Goal: Transaction & Acquisition: Download file/media

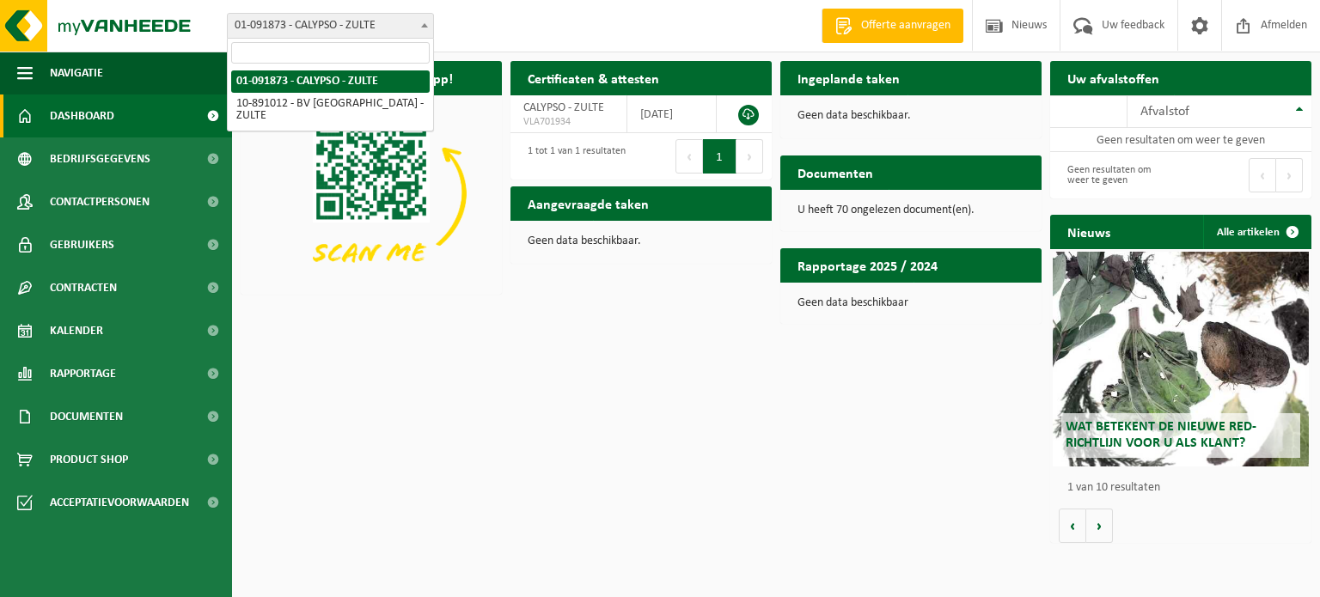
click at [337, 25] on span "01-091873 - CALYPSO - ZULTE" at bounding box center [330, 26] width 205 height 24
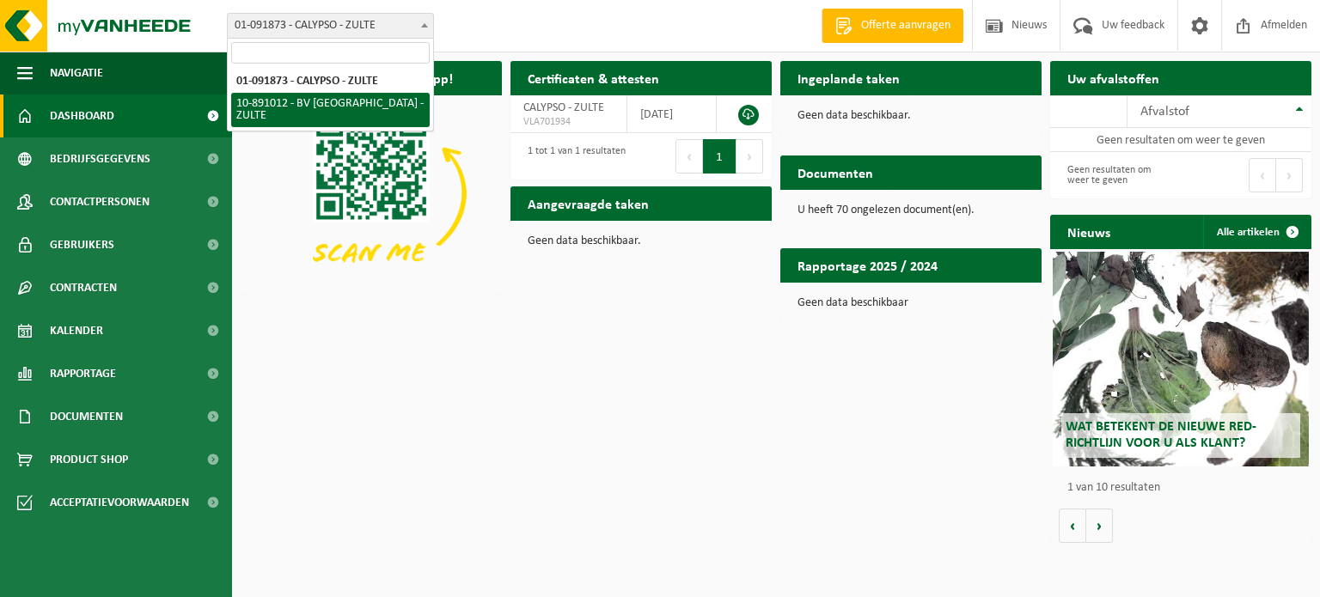
select select "114661"
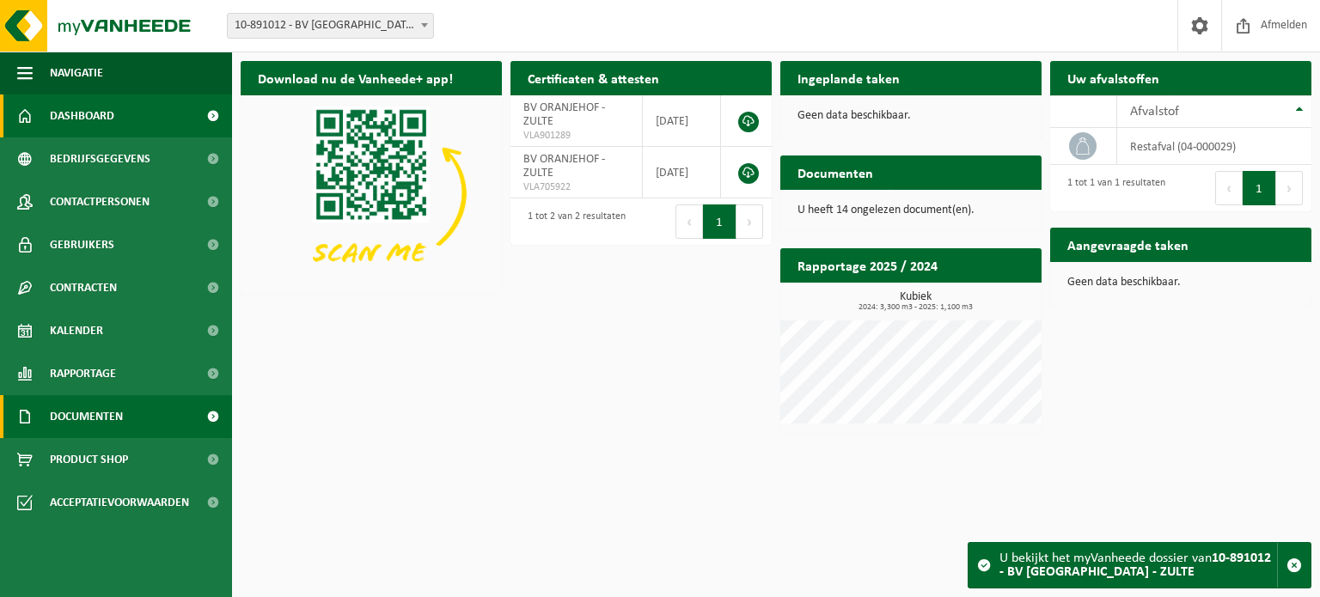
click at [96, 410] on span "Documenten" at bounding box center [86, 416] width 73 height 43
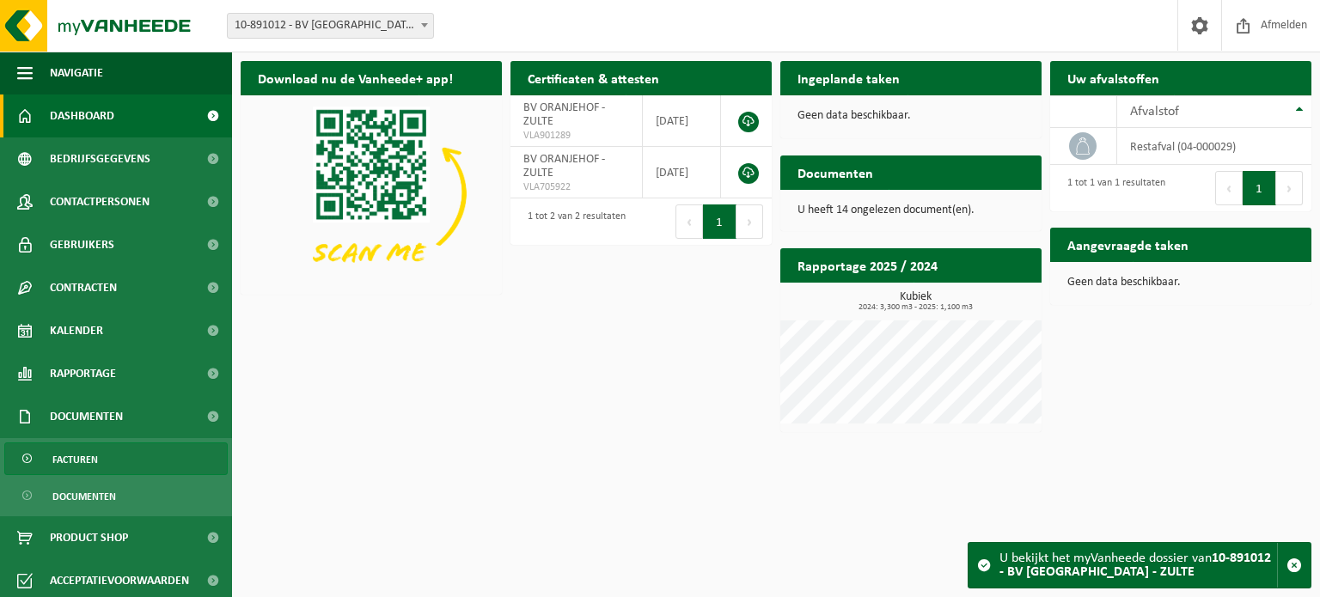
click at [82, 453] on span "Facturen" at bounding box center [75, 459] width 46 height 33
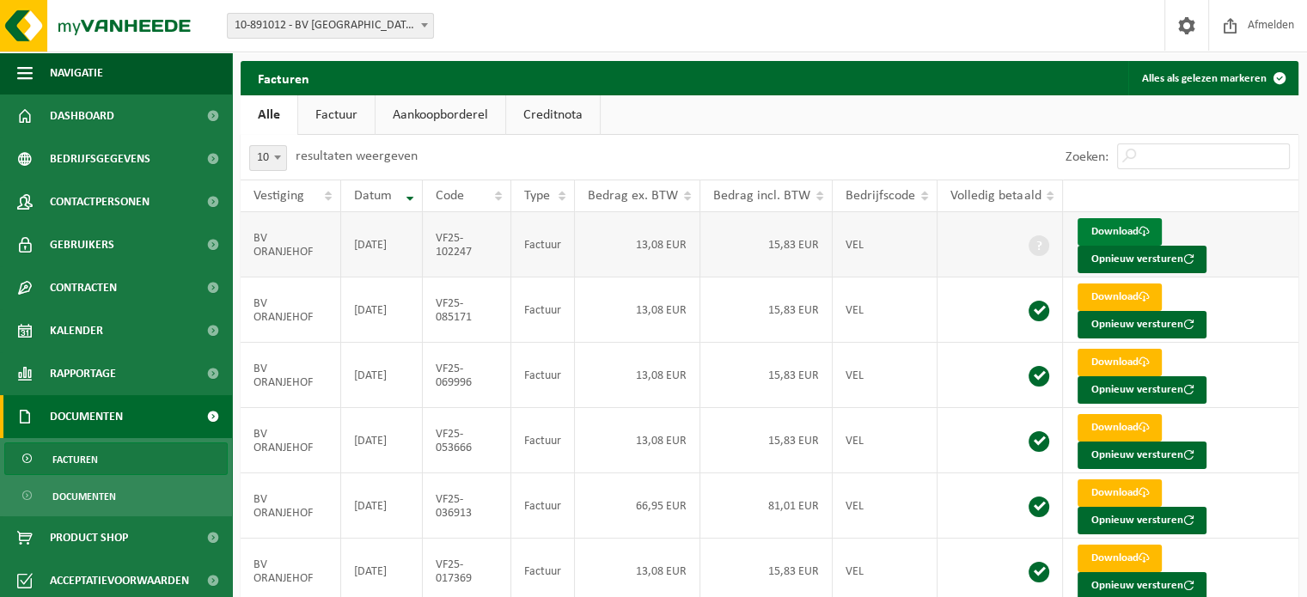
click at [1128, 231] on link "Download" at bounding box center [1120, 232] width 84 height 28
